Goal: Communication & Community: Participate in discussion

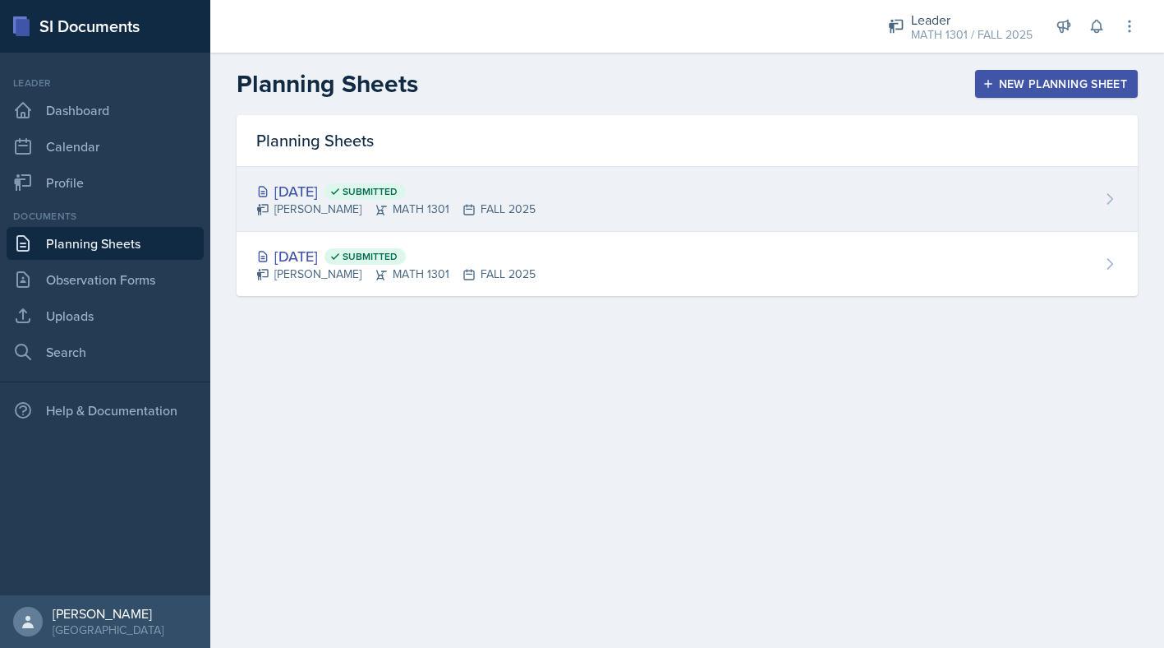
click at [348, 183] on div "[DATE] Submitted" at bounding box center [395, 191] width 279 height 22
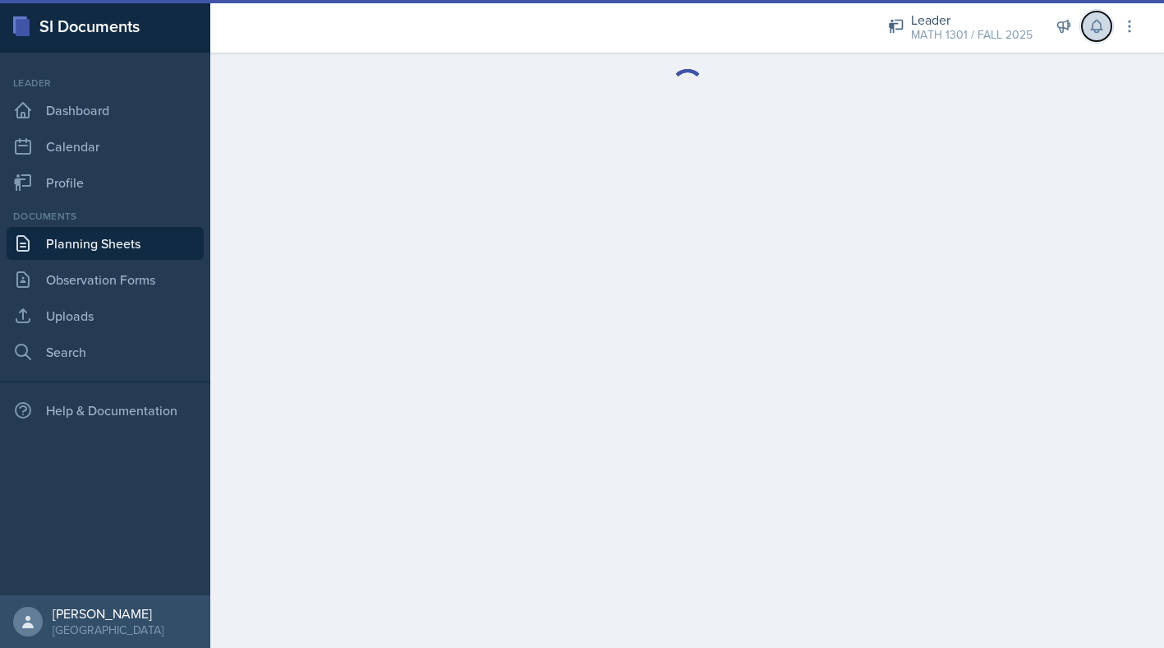
click at [1099, 26] on icon at bounding box center [1097, 26] width 16 height 16
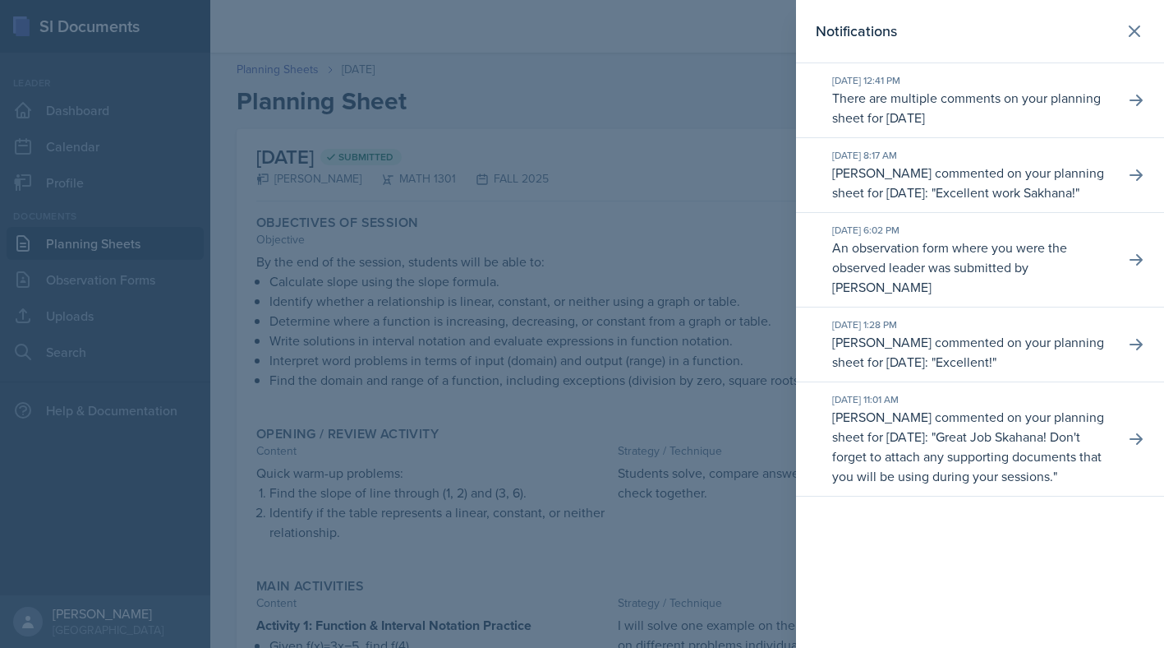
click at [1021, 136] on div "[DATE] 12:41 PM There are multiple comments on your planning sheet for [DATE]" at bounding box center [980, 100] width 368 height 75
click at [1063, 105] on p "There are multiple comments on your planning sheet for [DATE]" at bounding box center [971, 107] width 279 height 39
click at [1000, 110] on p "There are multiple comments on your planning sheet for [DATE]" at bounding box center [971, 107] width 279 height 39
click at [1137, 99] on icon at bounding box center [1136, 100] width 16 height 16
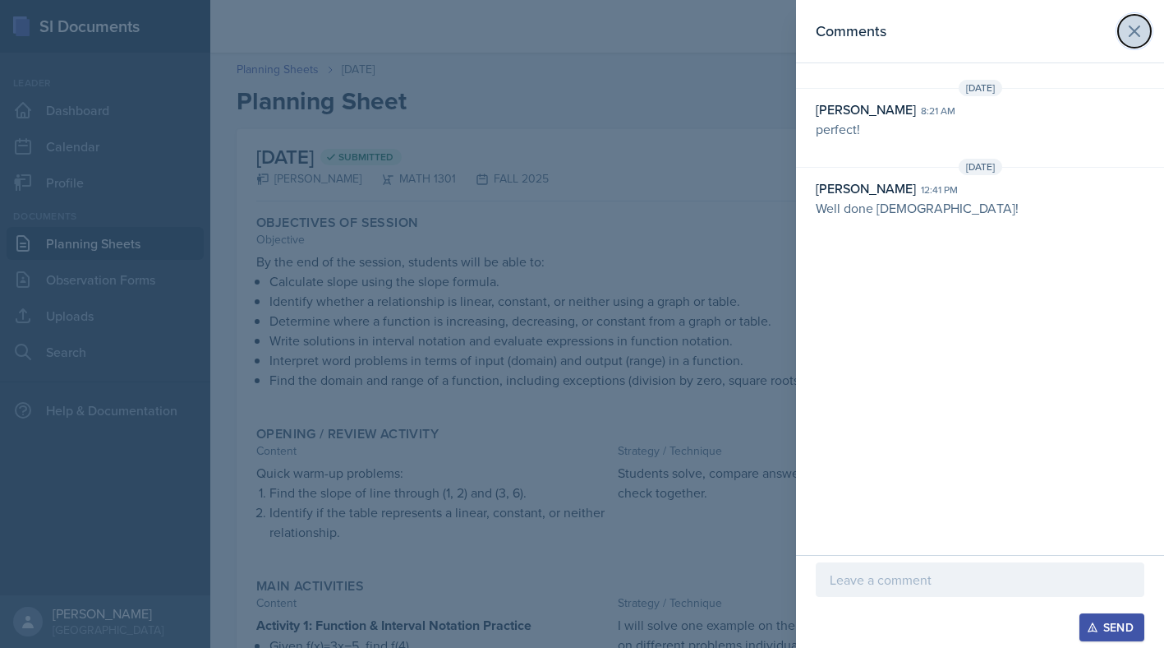
click at [1141, 19] on button at bounding box center [1134, 31] width 33 height 33
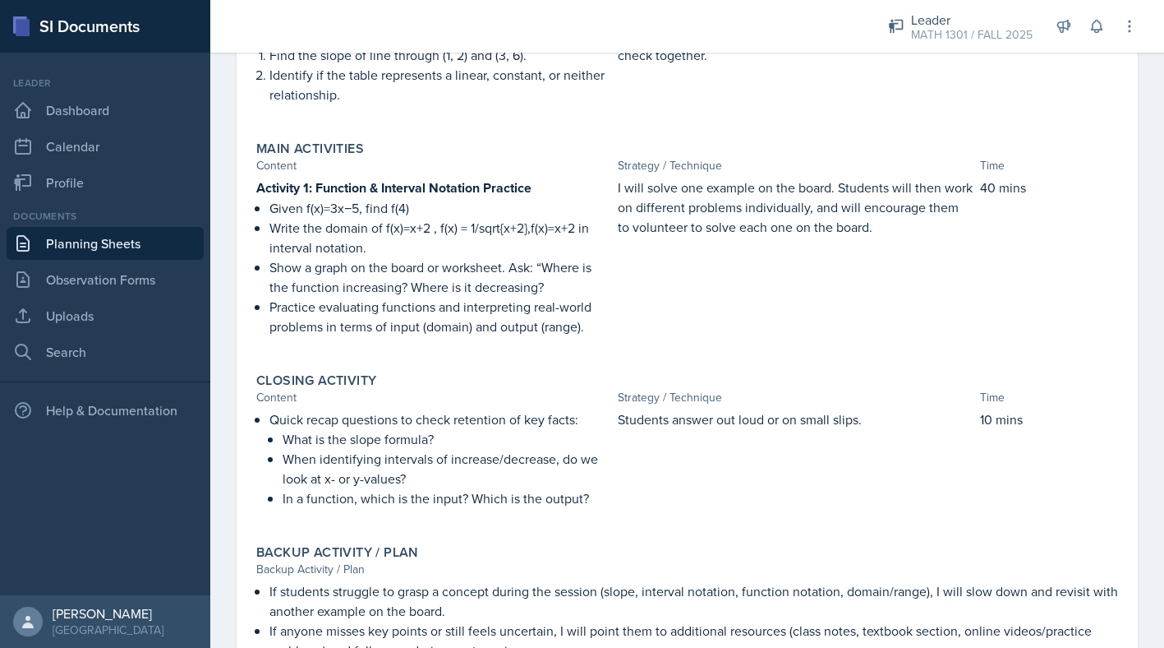
scroll to position [532, 0]
